Goal: Information Seeking & Learning: Learn about a topic

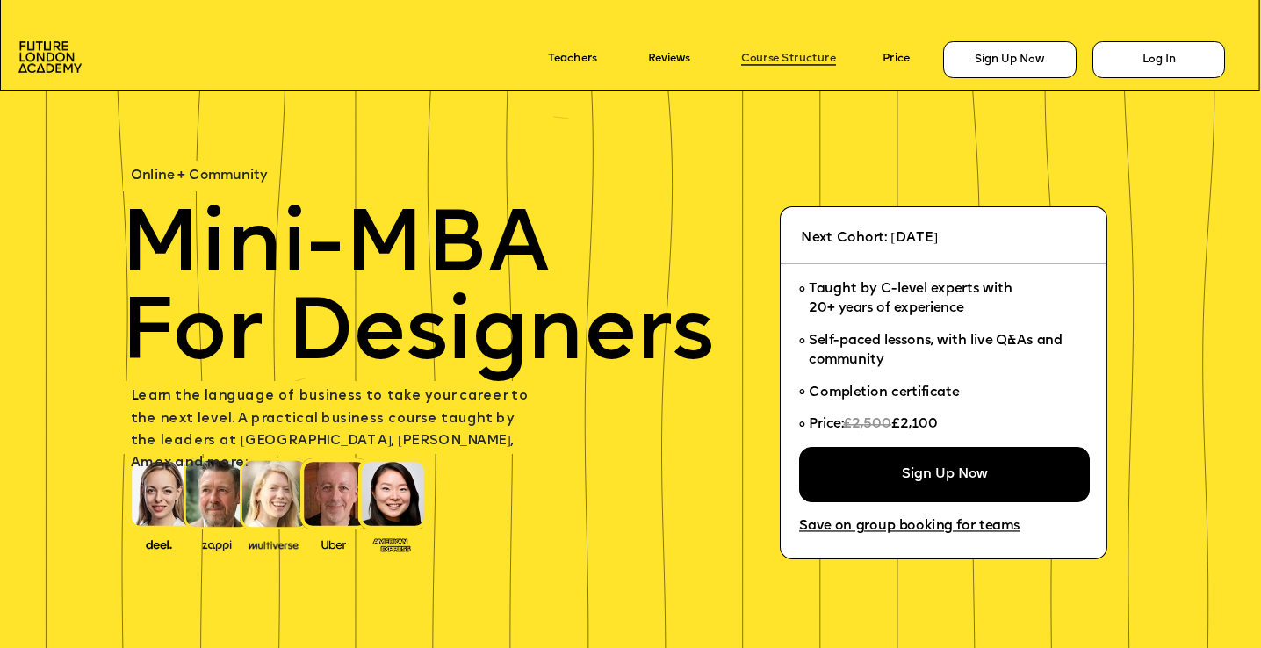
click at [822, 55] on link "Course Structure" at bounding box center [788, 60] width 95 height 12
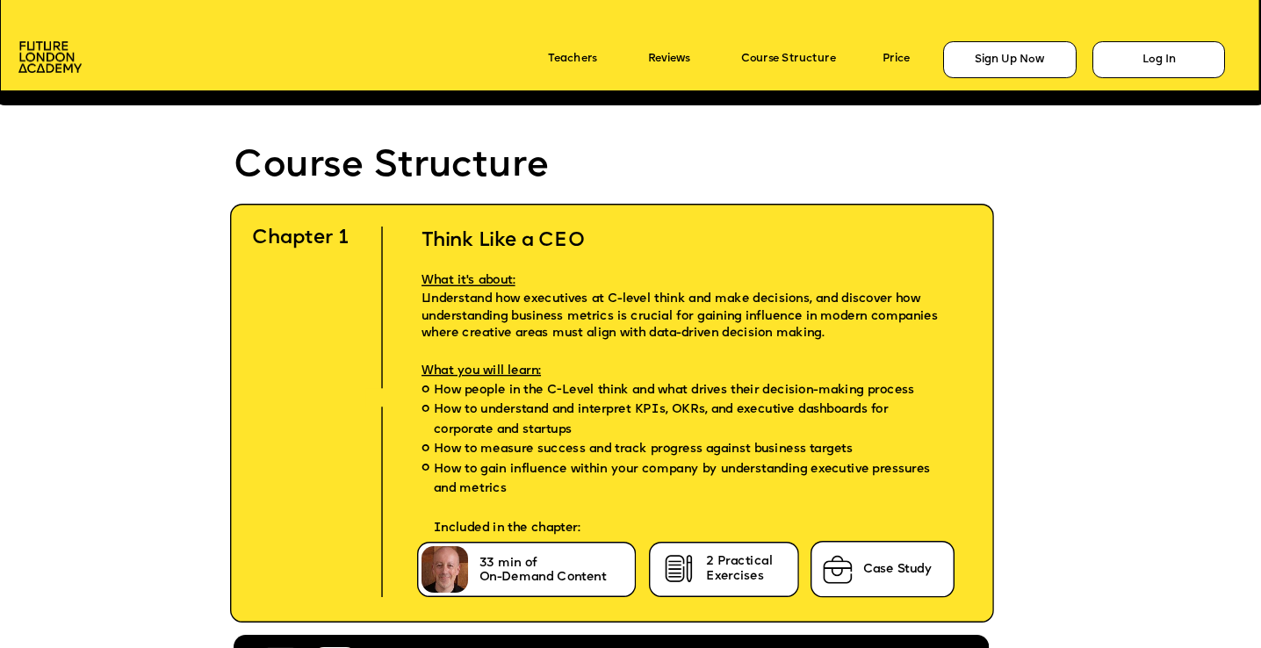
scroll to position [3734, 0]
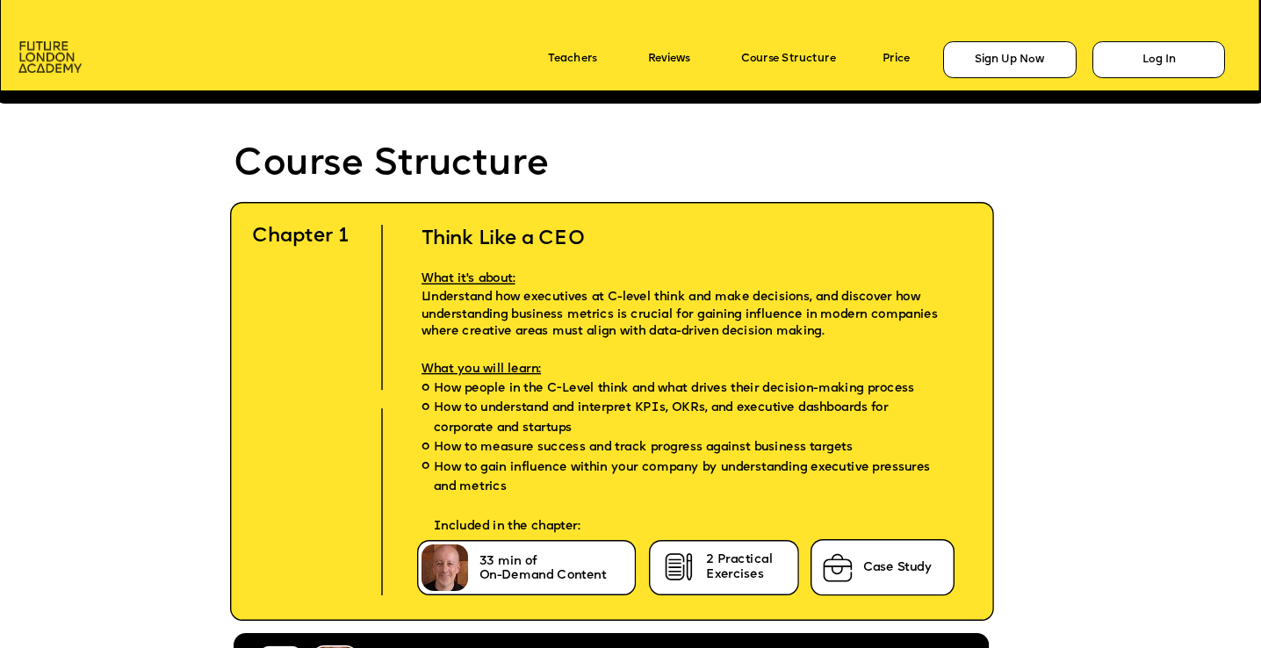
click at [41, 53] on img at bounding box center [49, 57] width 63 height 32
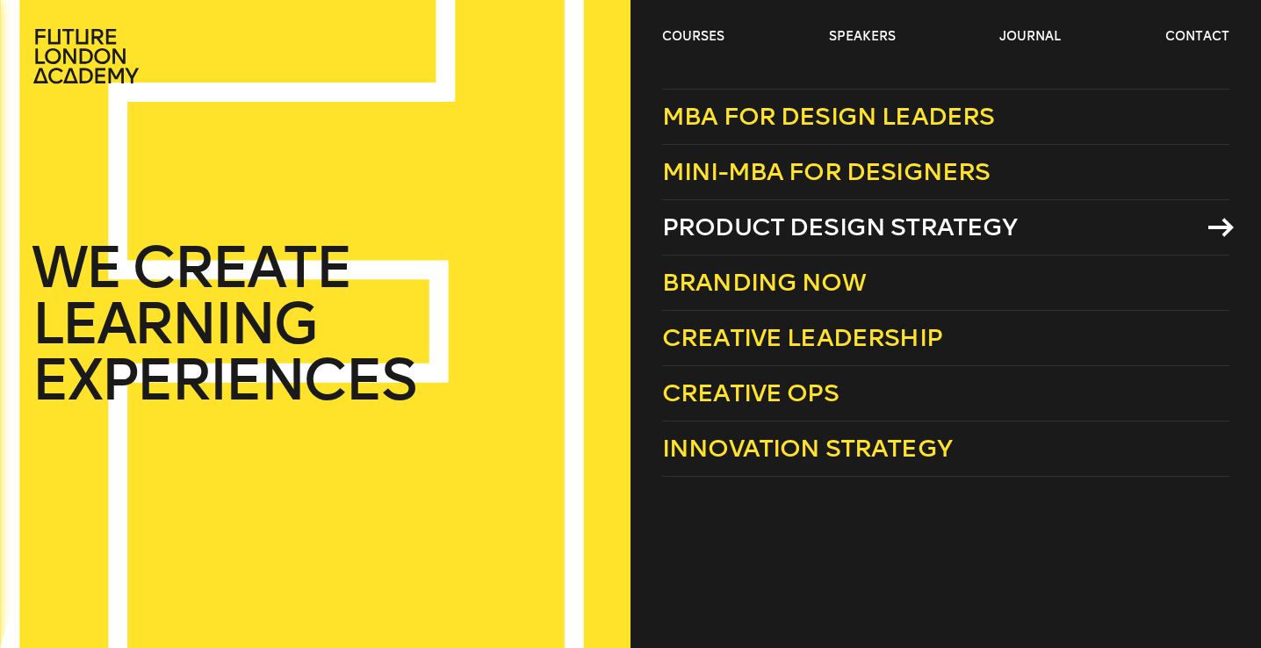
click at [912, 217] on span "Product Design Strategy" at bounding box center [840, 227] width 356 height 29
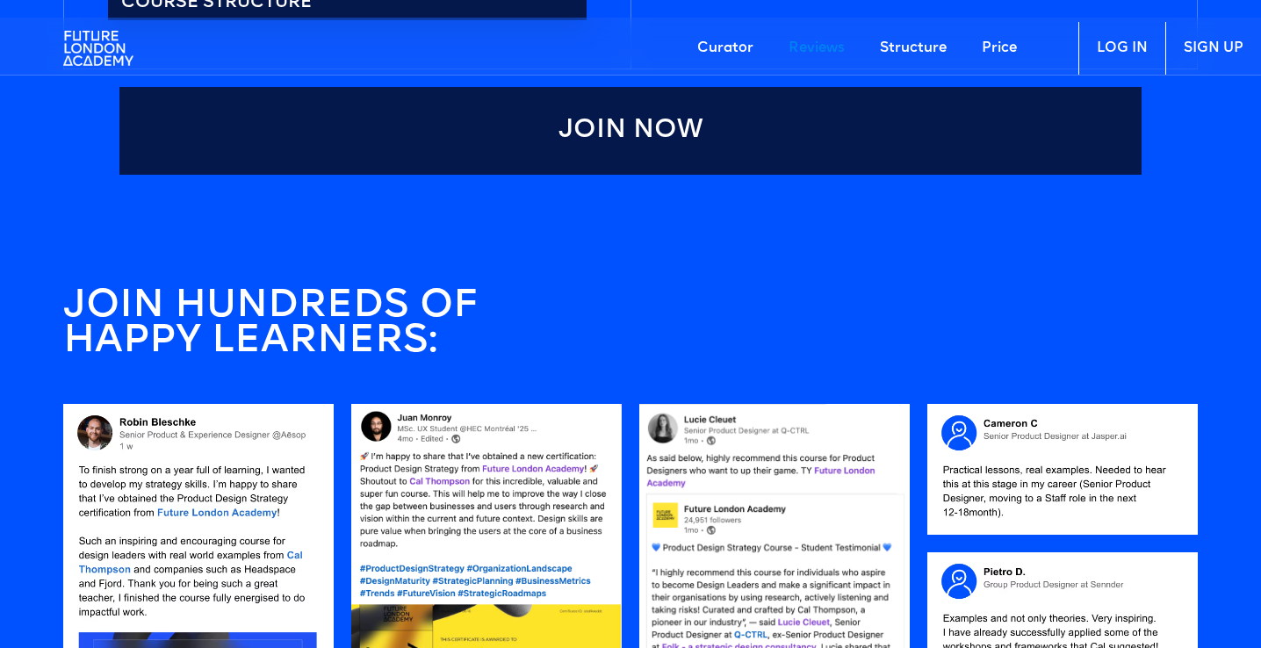
scroll to position [1244, 0]
